Goal: Check status: Check status

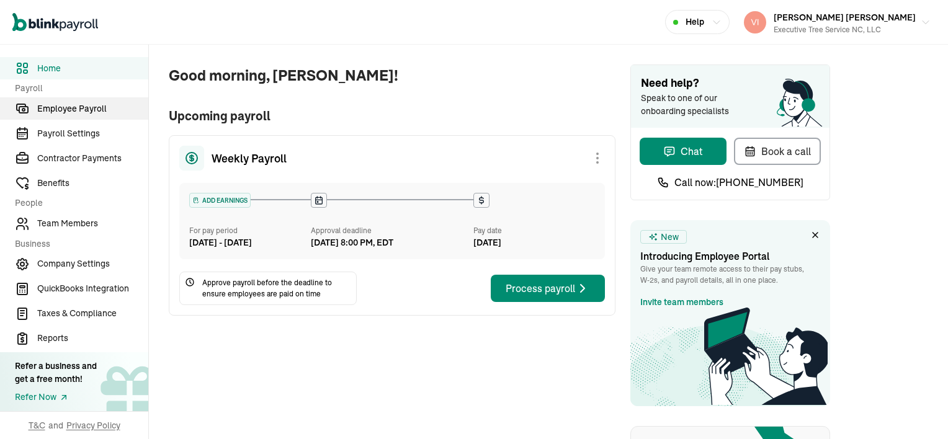
click at [65, 106] on span "Employee Payroll" at bounding box center [92, 108] width 111 height 13
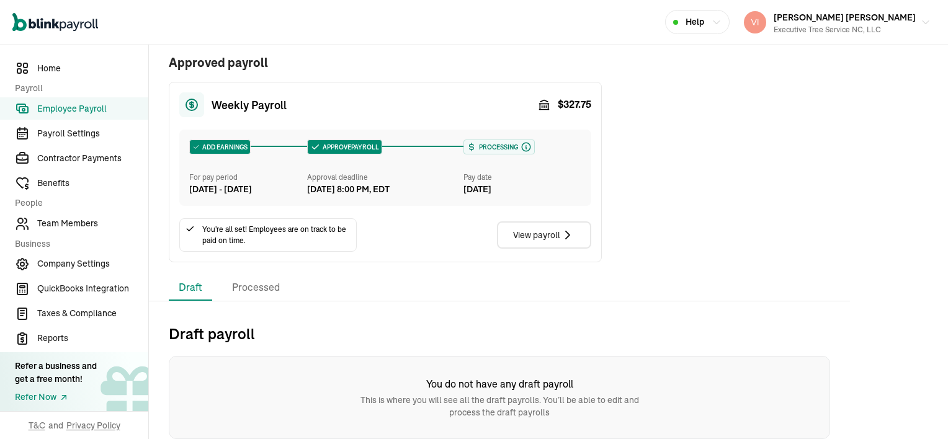
scroll to position [274, 0]
click at [267, 291] on li "Processed" at bounding box center [256, 288] width 68 height 26
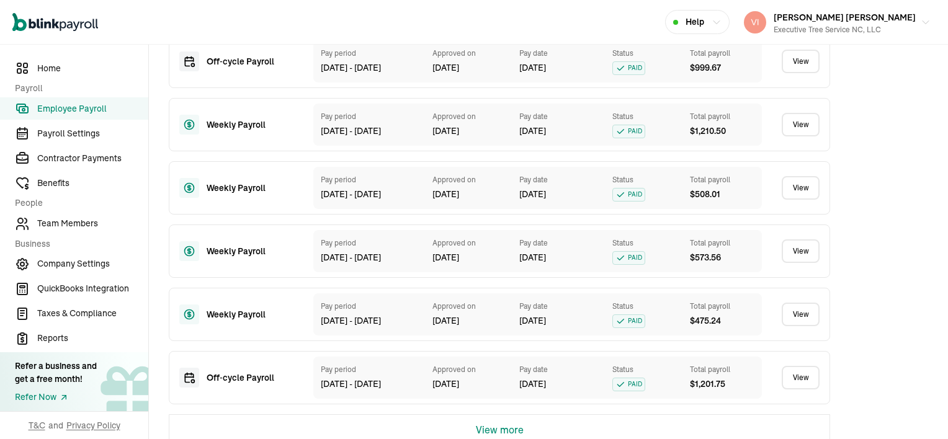
scroll to position [869, 0]
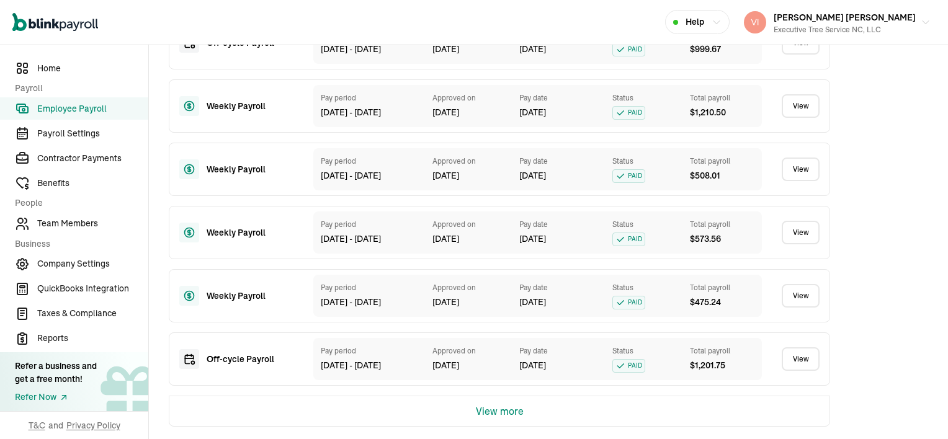
click at [520, 410] on button "View more" at bounding box center [500, 412] width 48 height 30
click at [802, 362] on link "View" at bounding box center [801, 360] width 38 height 24
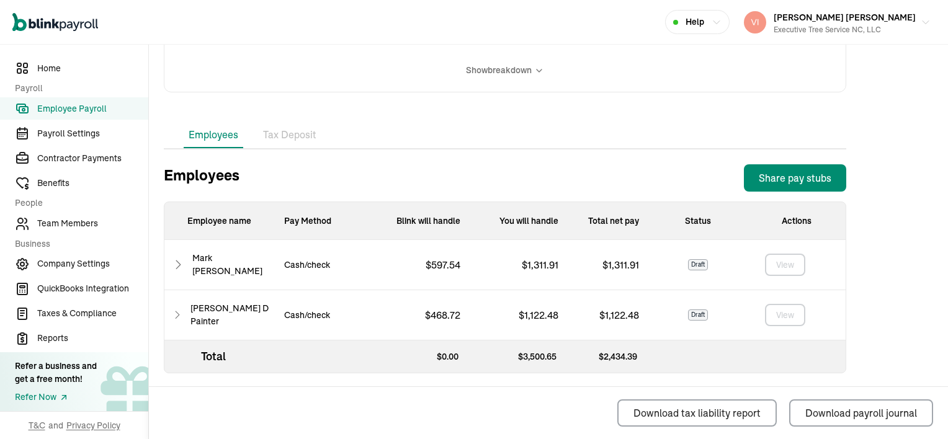
scroll to position [321, 0]
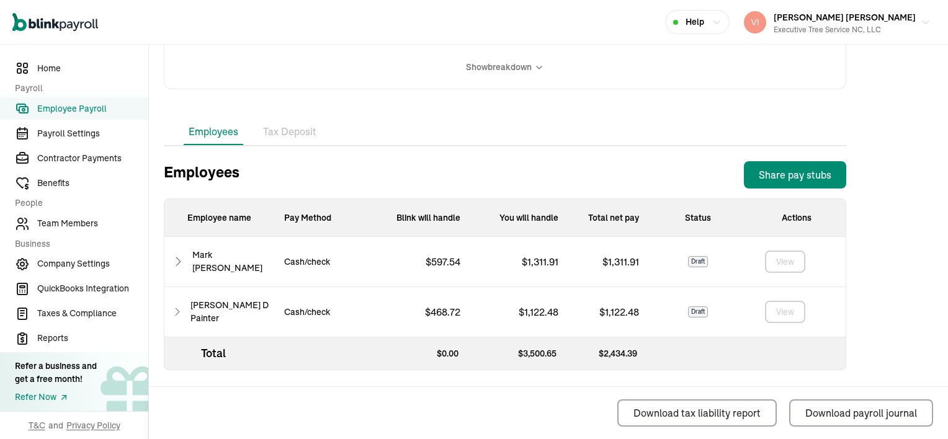
click at [179, 260] on icon at bounding box center [178, 261] width 13 height 15
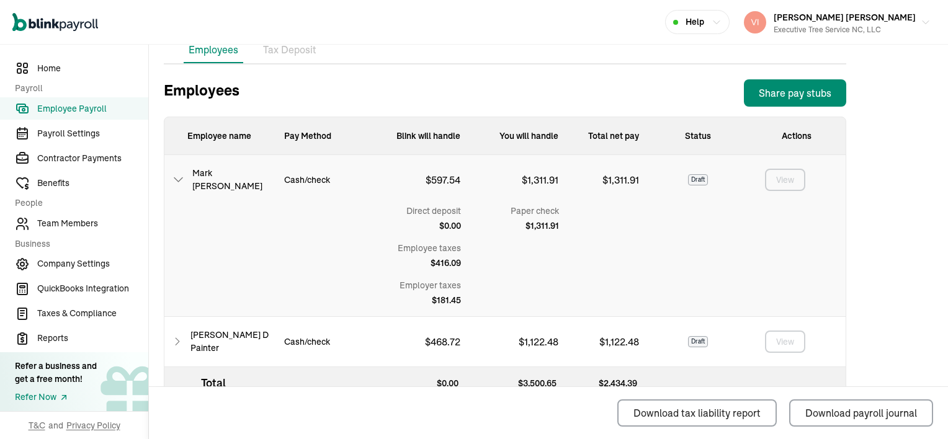
scroll to position [433, 0]
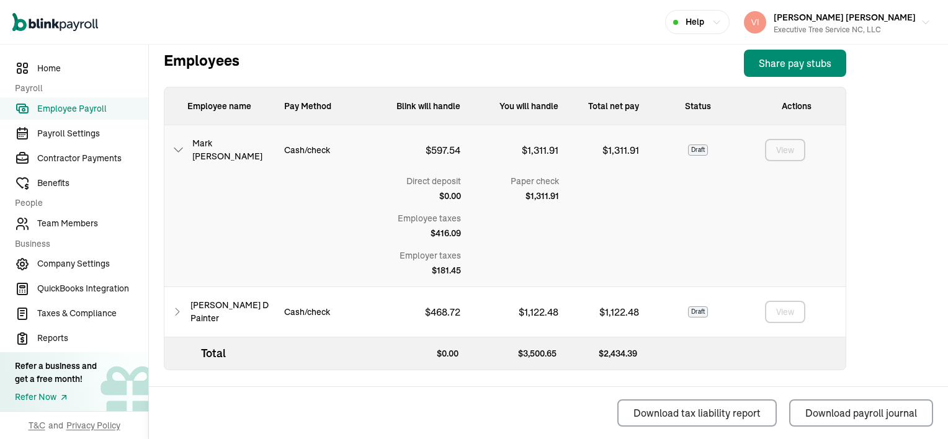
click at [181, 312] on icon at bounding box center [177, 312] width 11 height 15
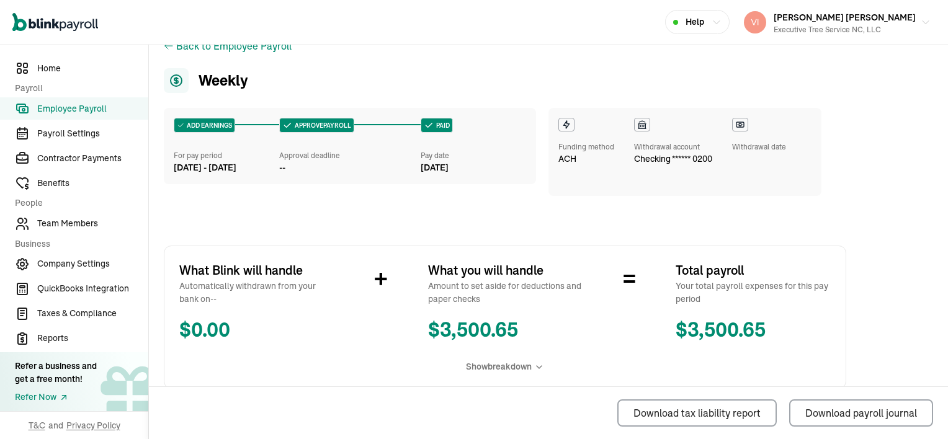
scroll to position [0, 0]
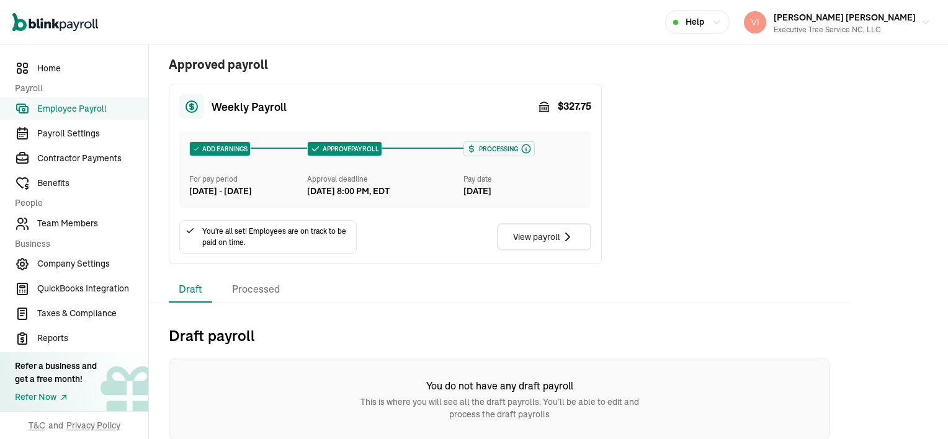
scroll to position [274, 0]
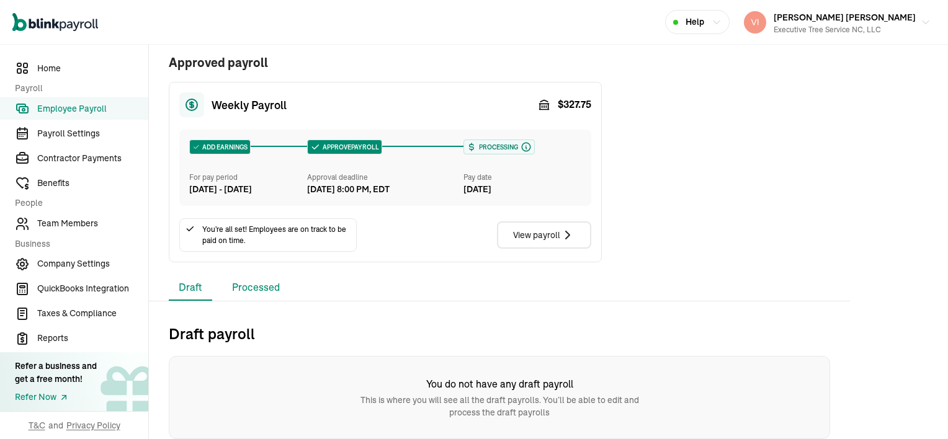
click at [262, 290] on li "Processed" at bounding box center [256, 288] width 68 height 26
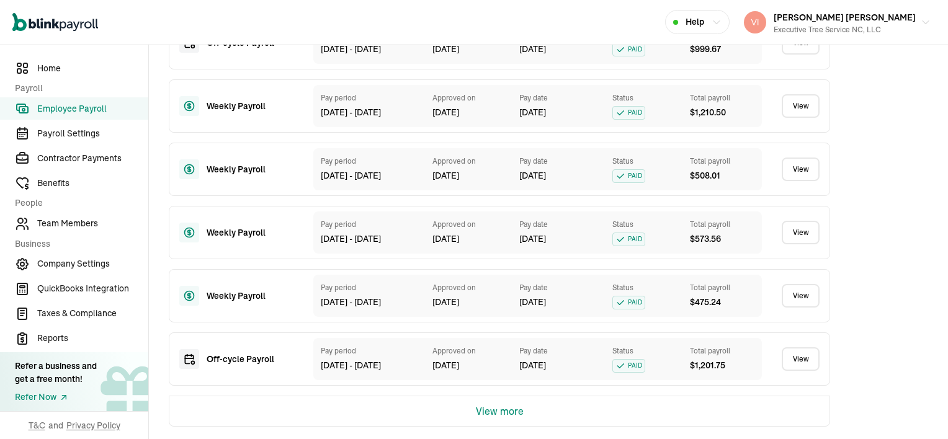
scroll to position [869, 0]
click at [511, 414] on button "View more" at bounding box center [500, 412] width 48 height 30
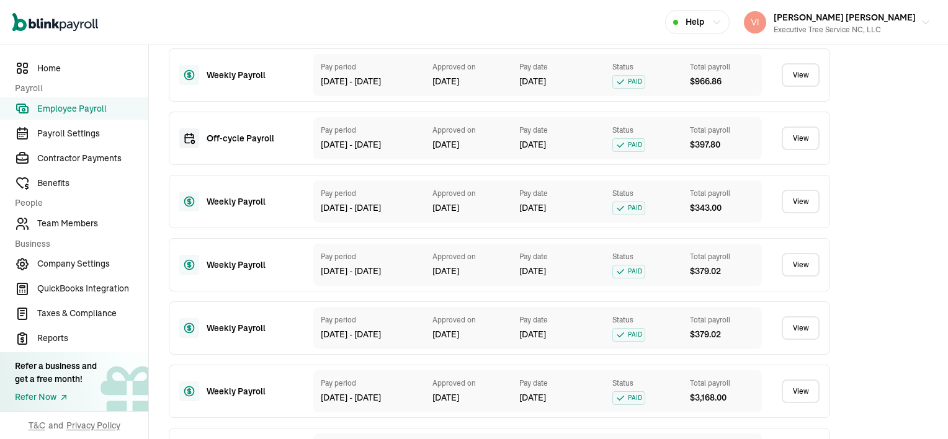
scroll to position [1410, 0]
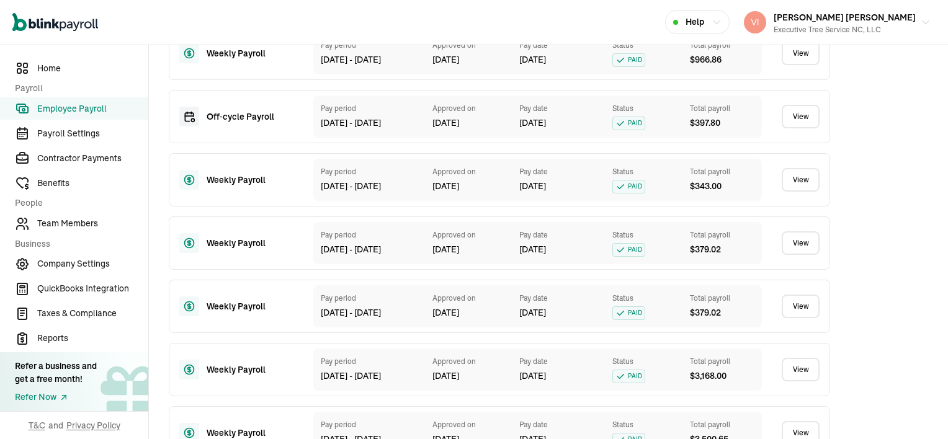
click at [812, 192] on link "View" at bounding box center [801, 180] width 38 height 24
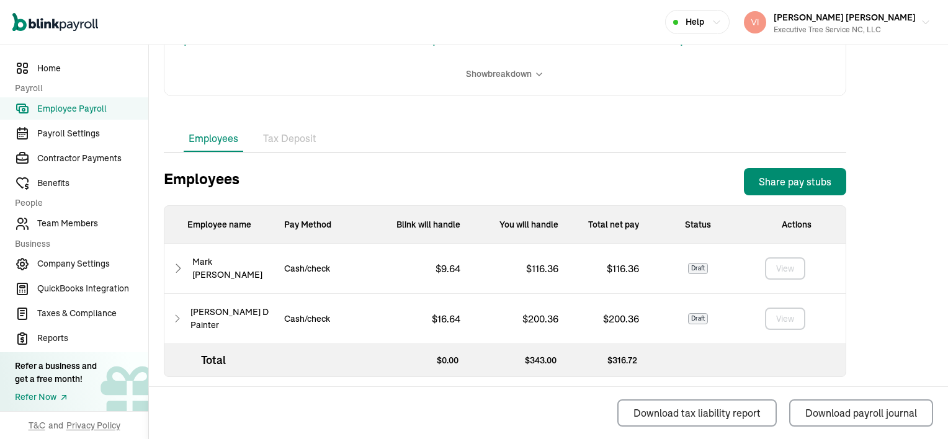
scroll to position [321, 0]
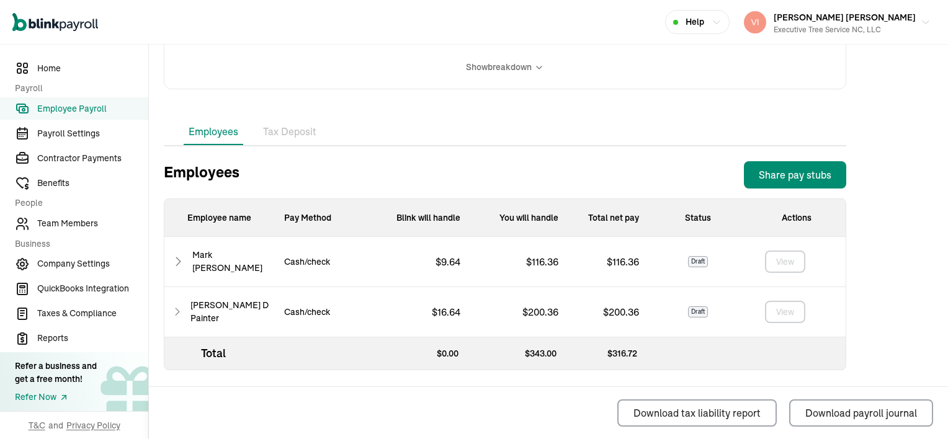
click at [289, 135] on li "Tax Deposit" at bounding box center [289, 132] width 63 height 26
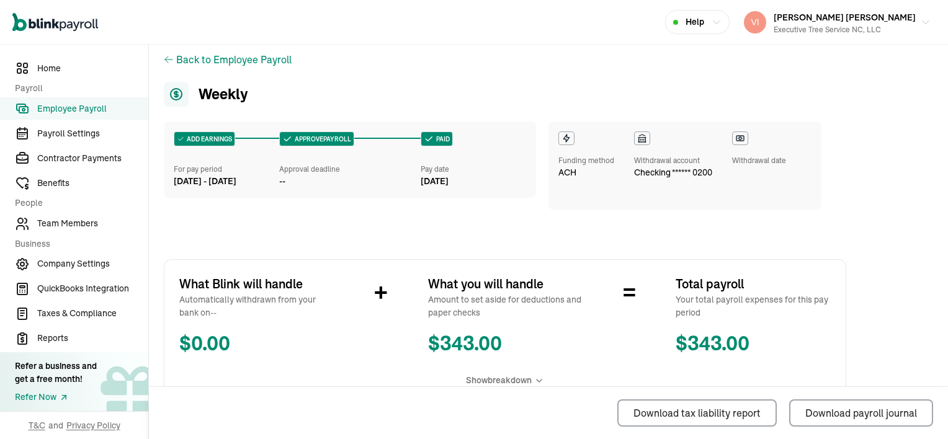
scroll to position [0, 0]
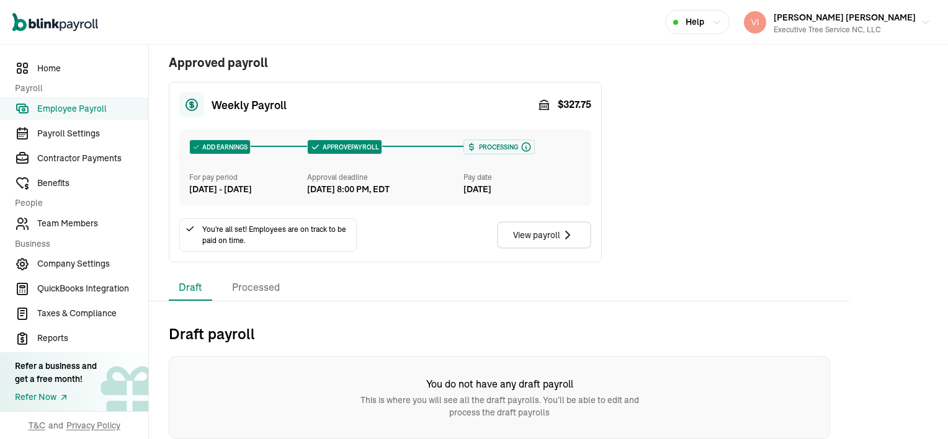
scroll to position [274, 0]
click at [265, 290] on li "Processed" at bounding box center [256, 288] width 68 height 26
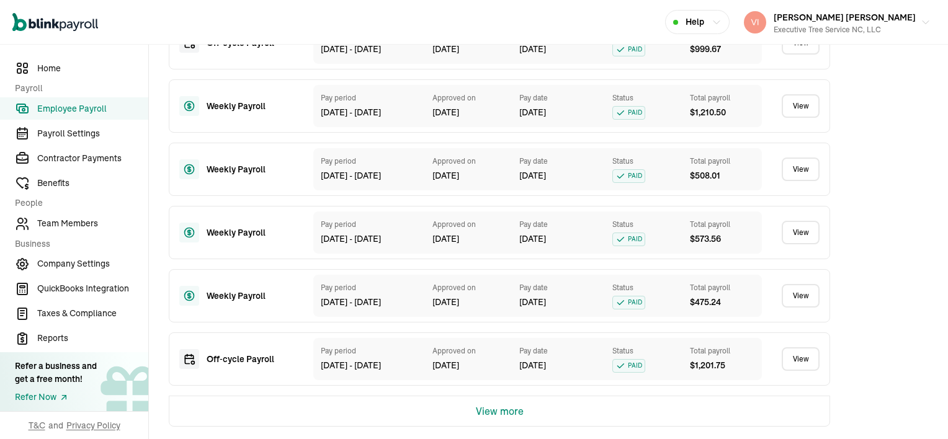
scroll to position [869, 0]
click at [509, 411] on button "View more" at bounding box center [500, 412] width 48 height 30
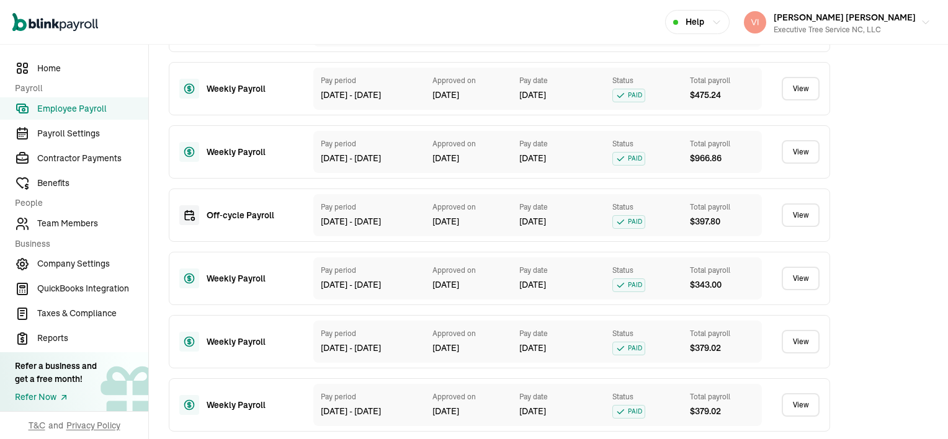
scroll to position [1373, 0]
click at [804, 292] on link "View" at bounding box center [801, 280] width 38 height 24
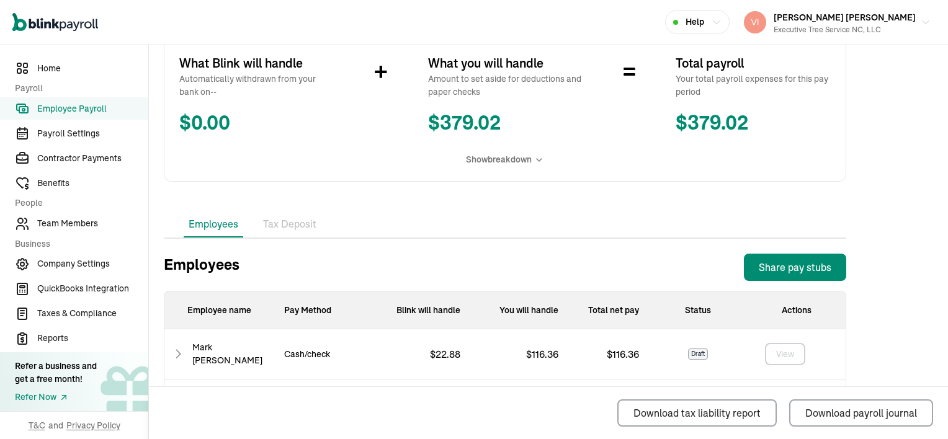
scroll to position [310, 0]
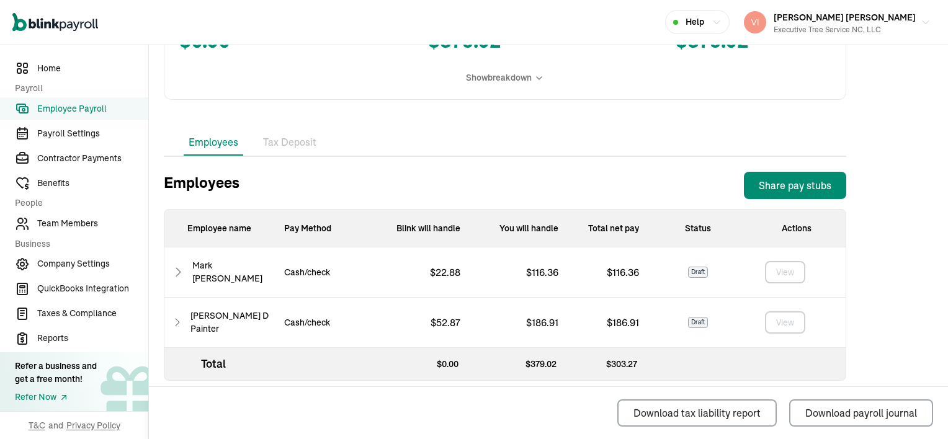
click at [293, 143] on li "Tax Deposit" at bounding box center [289, 143] width 63 height 26
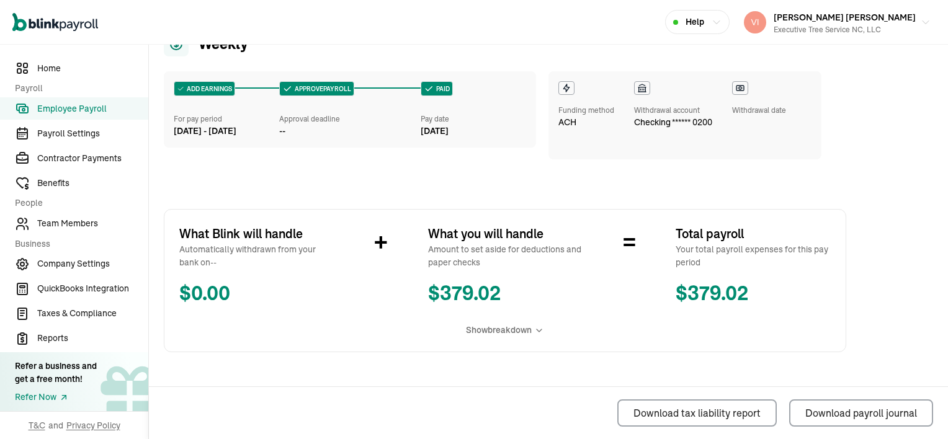
scroll to position [0, 0]
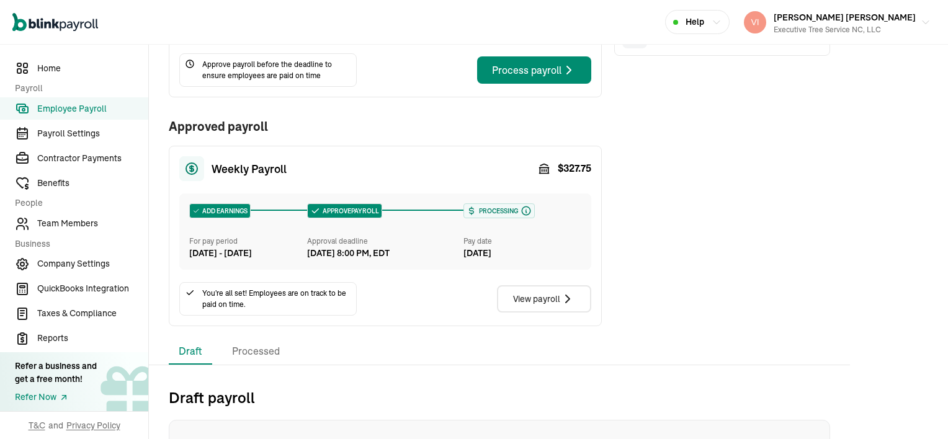
scroll to position [248, 0]
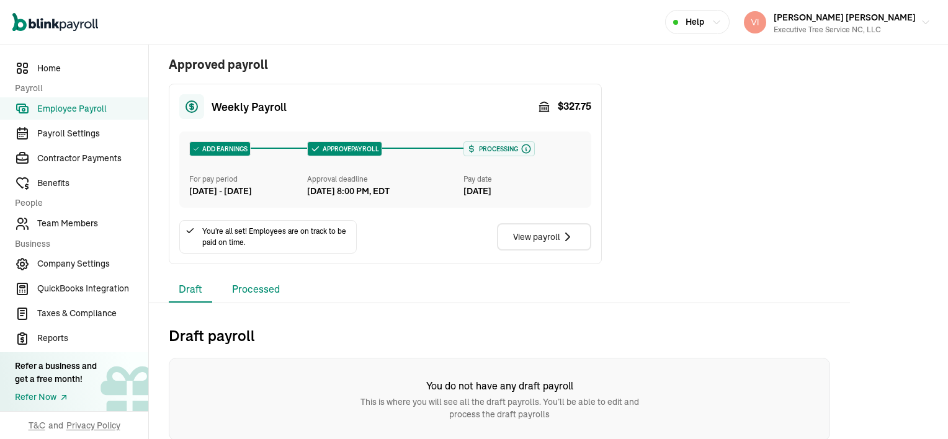
click at [264, 303] on li "Processed" at bounding box center [256, 290] width 68 height 26
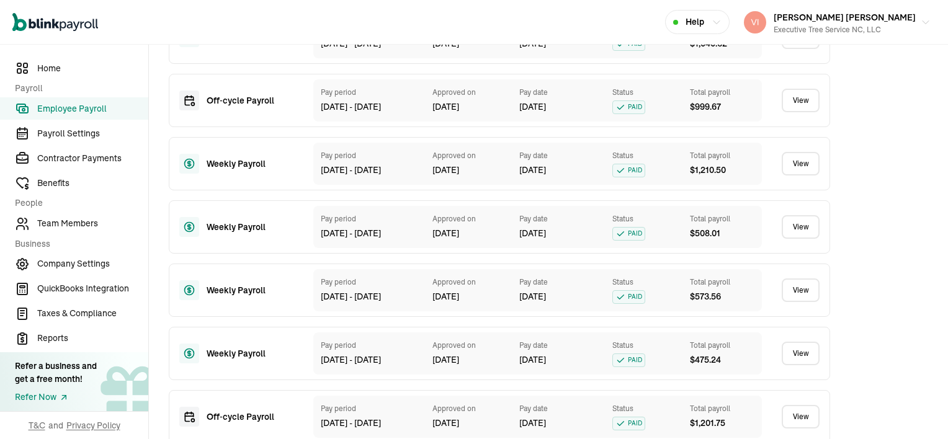
scroll to position [869, 0]
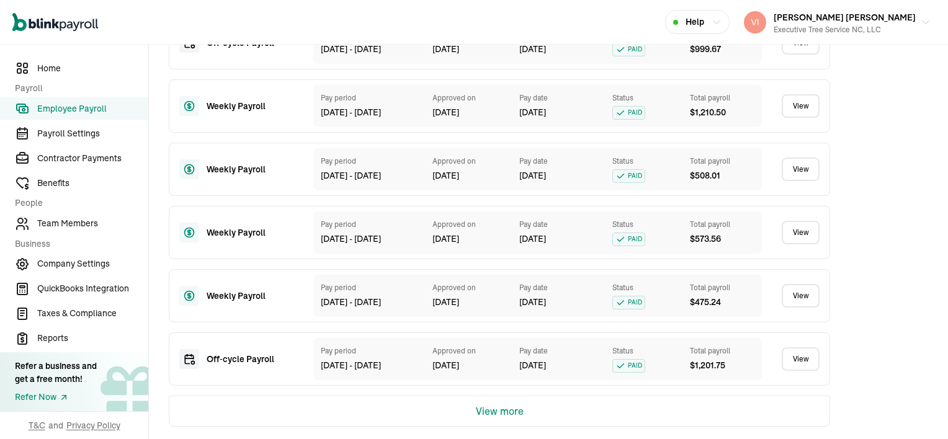
click at [508, 417] on button "View more" at bounding box center [500, 412] width 48 height 30
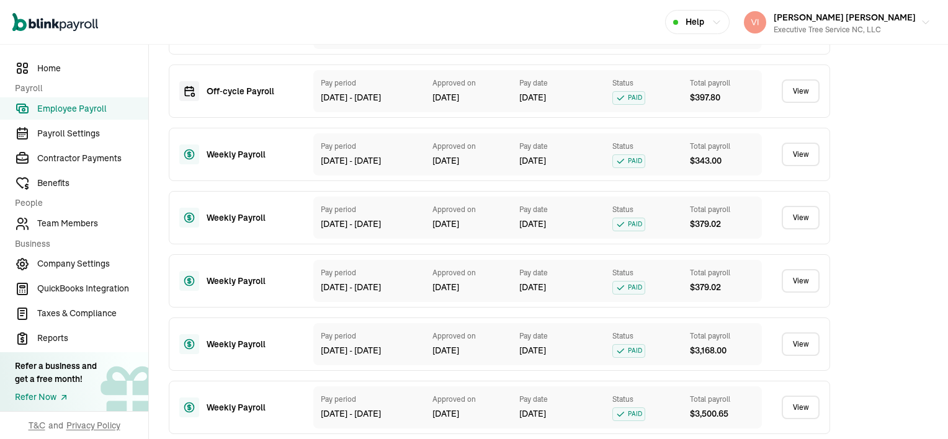
scroll to position [1498, 0]
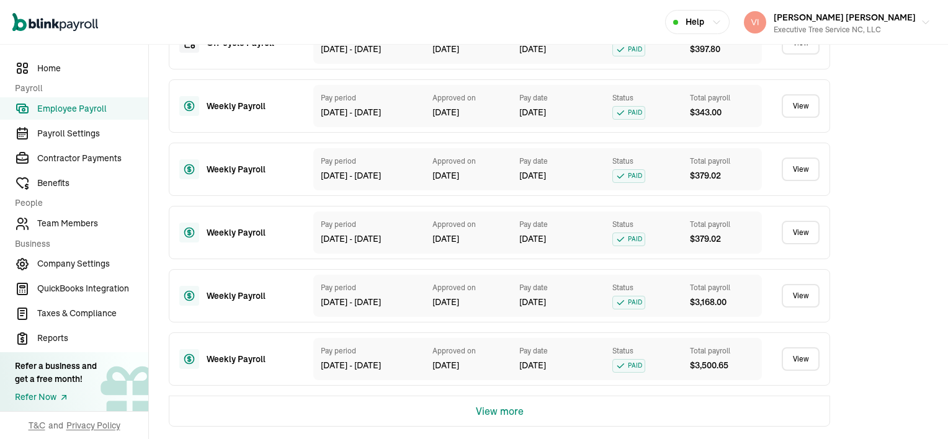
click at [797, 360] on link "View" at bounding box center [801, 360] width 38 height 24
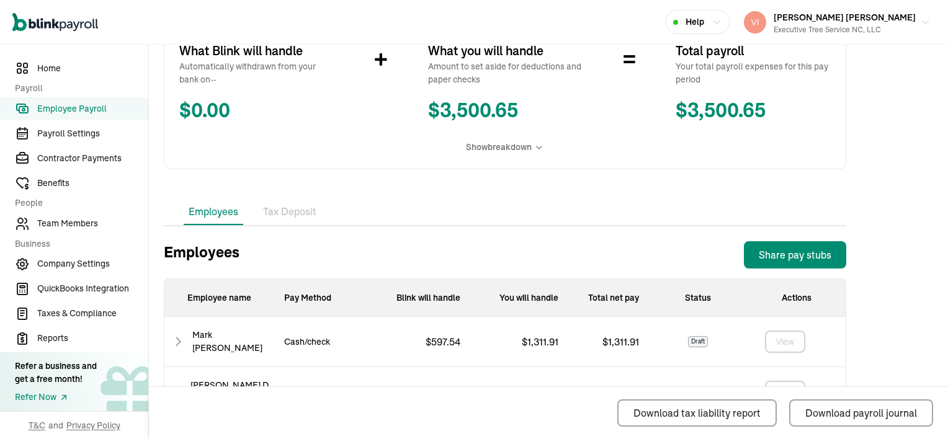
scroll to position [310, 0]
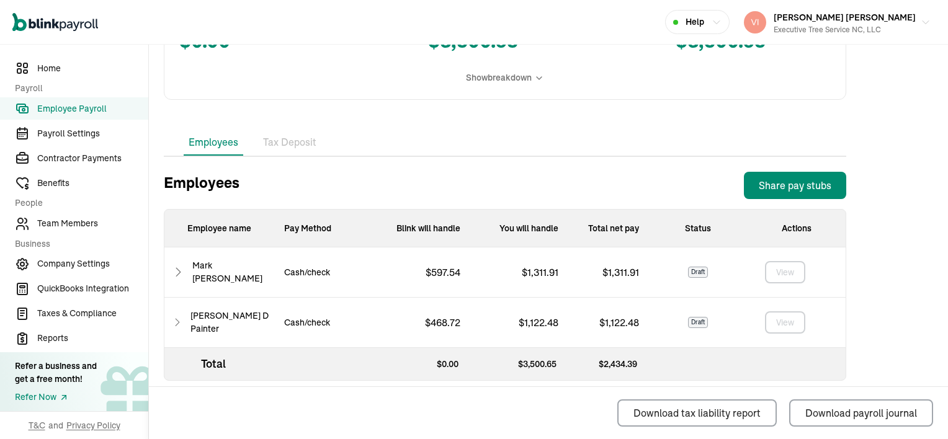
click at [281, 146] on li "Tax Deposit" at bounding box center [289, 143] width 63 height 26
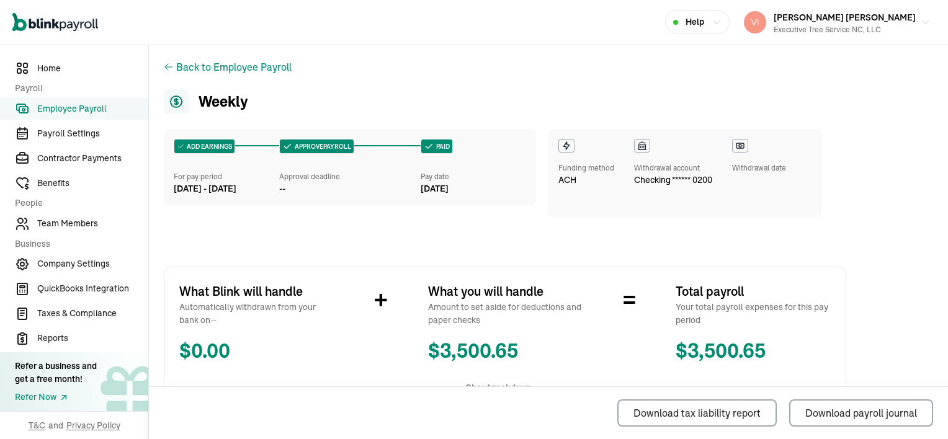
scroll to position [0, 0]
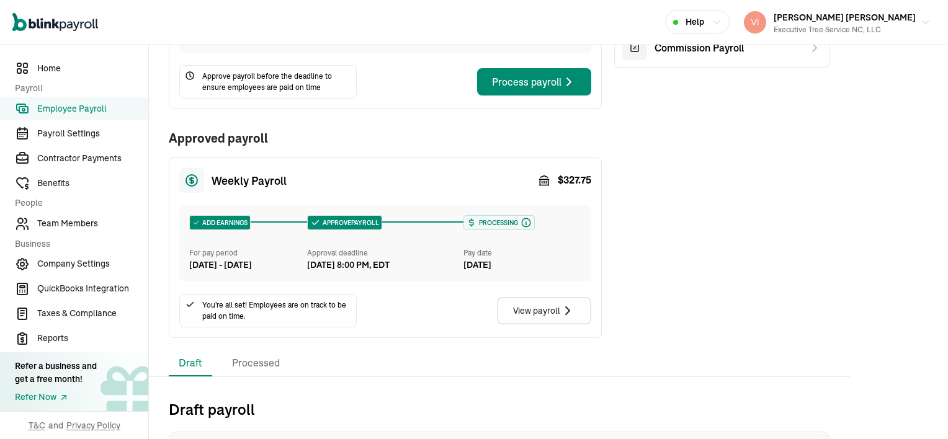
scroll to position [186, 0]
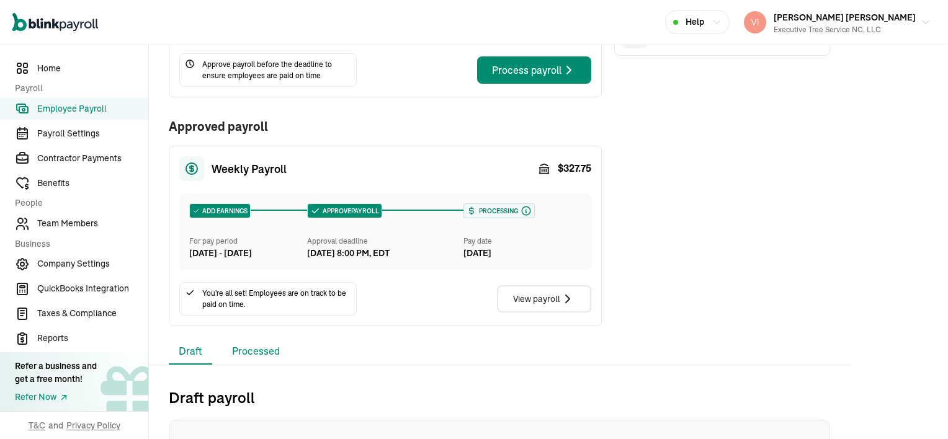
click at [258, 365] on li "Processed" at bounding box center [256, 352] width 68 height 26
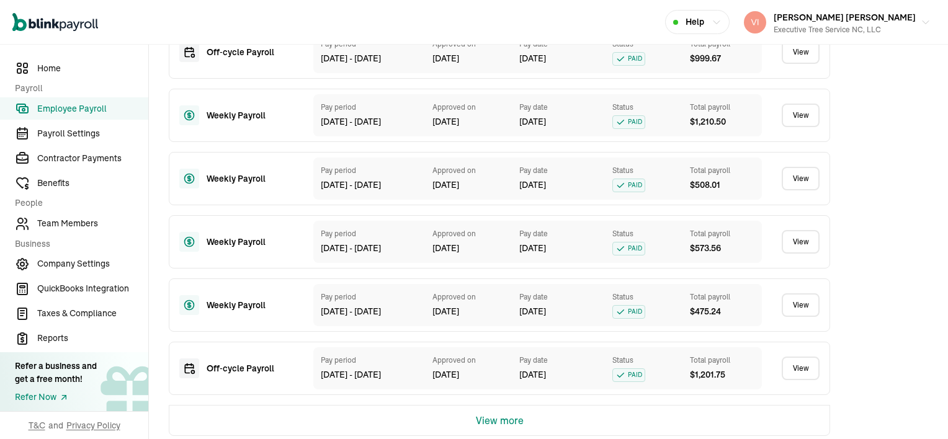
scroll to position [869, 0]
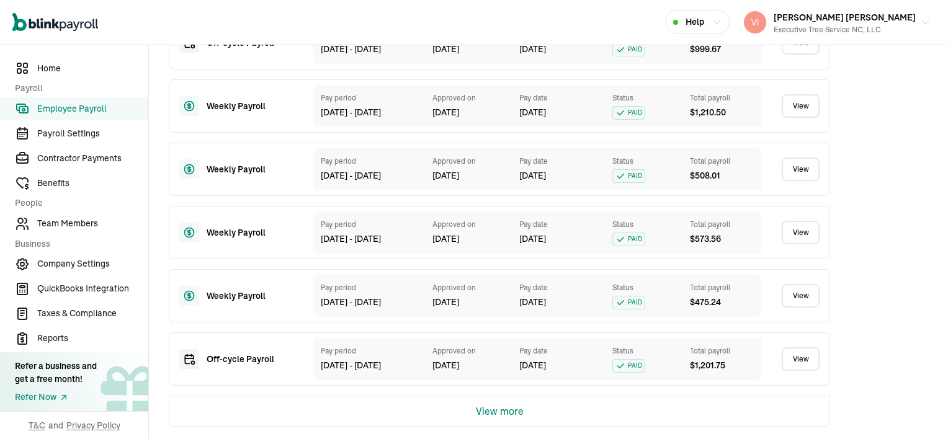
click at [515, 415] on button "View more" at bounding box center [500, 412] width 48 height 30
click at [800, 298] on link "View" at bounding box center [801, 296] width 38 height 24
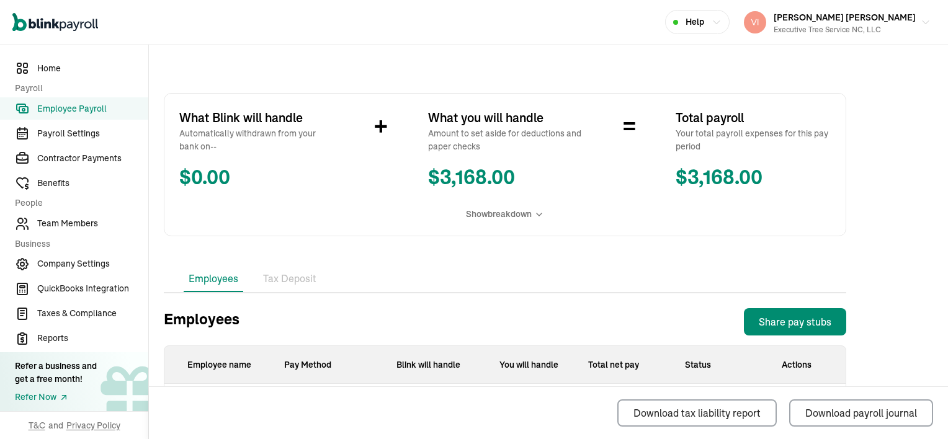
scroll to position [186, 0]
